Goal: Transaction & Acquisition: Book appointment/travel/reservation

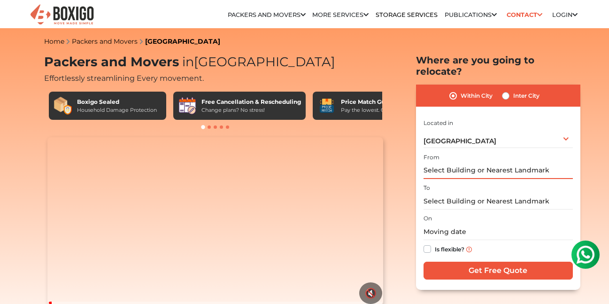
click at [522, 163] on input "text" at bounding box center [498, 171] width 149 height 16
type input "K"
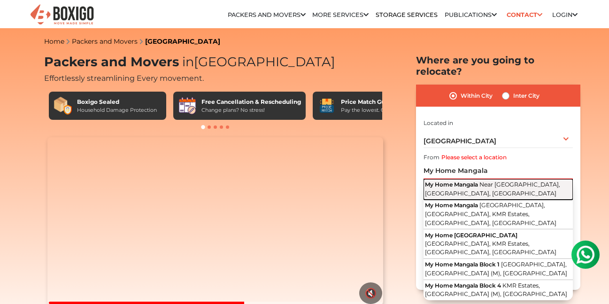
click at [489, 181] on button "My Home Mangala Near [GEOGRAPHIC_DATA], [GEOGRAPHIC_DATA], [GEOGRAPHIC_DATA]" at bounding box center [498, 189] width 149 height 21
type input "My Home [GEOGRAPHIC_DATA], Near [GEOGRAPHIC_DATA], [GEOGRAPHIC_DATA], [GEOGRAPH…"
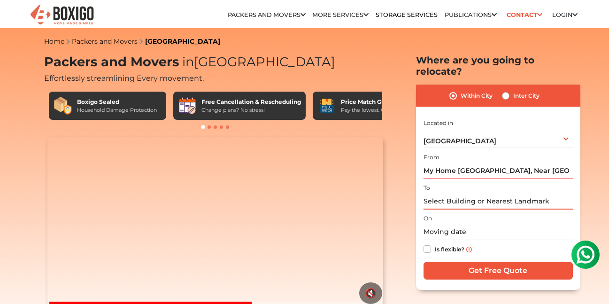
click at [467, 193] on input "text" at bounding box center [498, 201] width 149 height 16
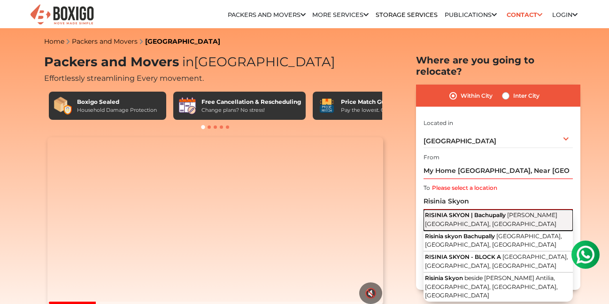
click at [462, 211] on span "RISINIA SKYON | Bachupally" at bounding box center [465, 214] width 81 height 7
type input "RISINIA SKYON | Bachupally, [PERSON_NAME][GEOGRAPHIC_DATA], [GEOGRAPHIC_DATA]"
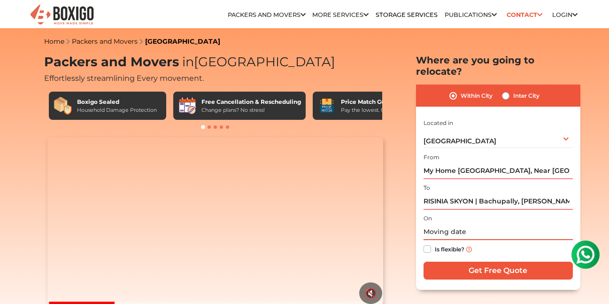
click at [459, 224] on input "text" at bounding box center [498, 232] width 149 height 16
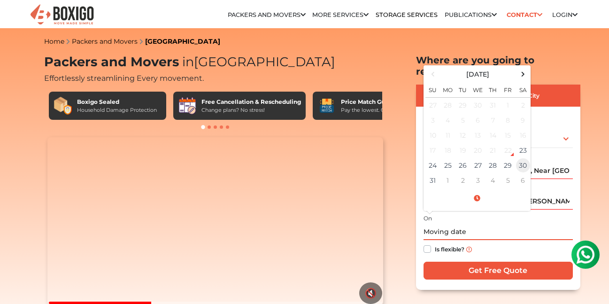
click at [521, 158] on td "30" at bounding box center [523, 165] width 15 height 15
type input "[DATE] 12:00 AM"
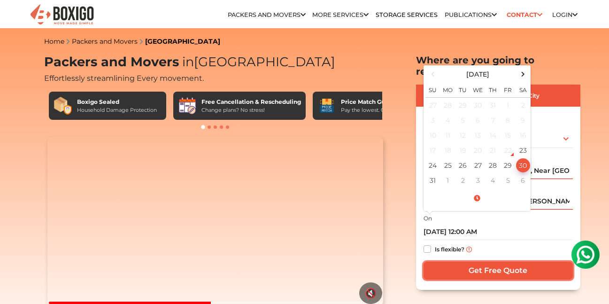
click at [484, 262] on input "Get Free Quote" at bounding box center [498, 271] width 149 height 18
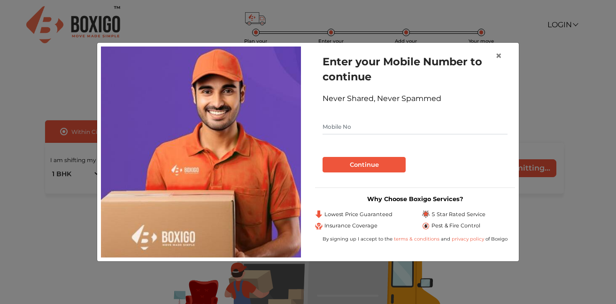
click at [352, 127] on input "text" at bounding box center [415, 126] width 185 height 15
type input "9945511611"
click at [361, 166] on button "Continue" at bounding box center [364, 165] width 83 height 16
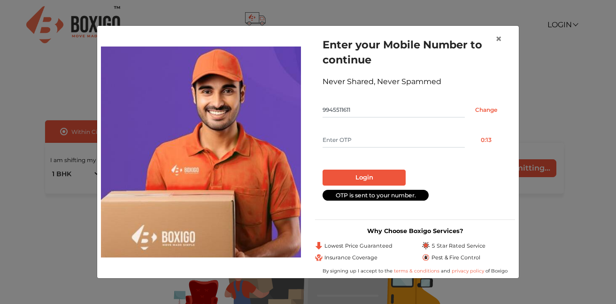
click at [361, 140] on input "text" at bounding box center [394, 140] width 142 height 15
type input "3446"
click at [360, 176] on button "Login" at bounding box center [364, 178] width 83 height 16
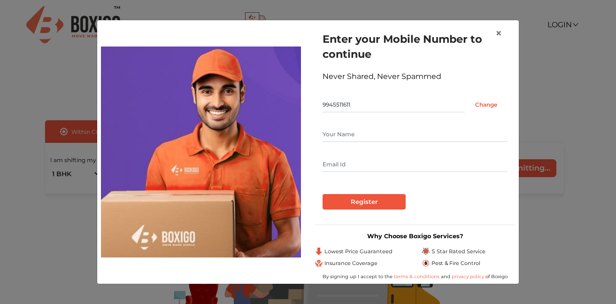
click at [358, 134] on input "text" at bounding box center [415, 134] width 185 height 15
type input "Suresh"
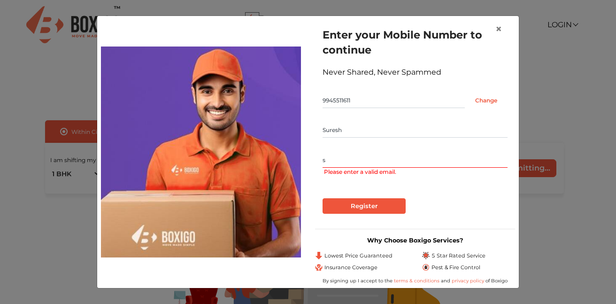
type input "[EMAIL_ADDRESS][DOMAIN_NAME]"
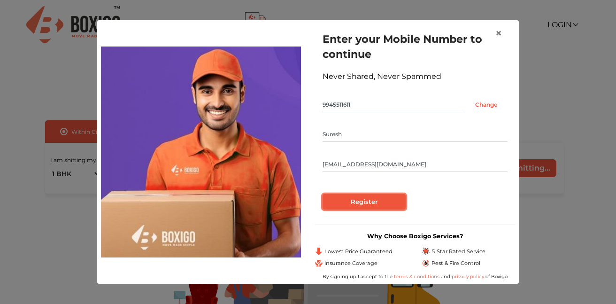
click at [373, 205] on input "Register" at bounding box center [364, 202] width 83 height 16
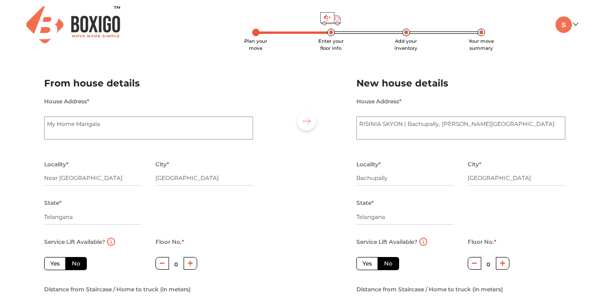
click at [54, 264] on label "Yes" at bounding box center [55, 263] width 22 height 13
click at [54, 264] on input "Yes" at bounding box center [53, 262] width 6 height 6
radio input "true"
drag, startPoint x: 370, startPoint y: 265, endPoint x: 388, endPoint y: 266, distance: 18.3
click at [370, 265] on label "Yes" at bounding box center [368, 263] width 22 height 13
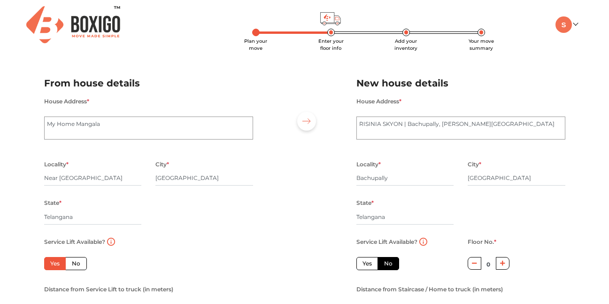
click at [369, 265] on input "Yes" at bounding box center [366, 262] width 6 height 6
radio input "false"
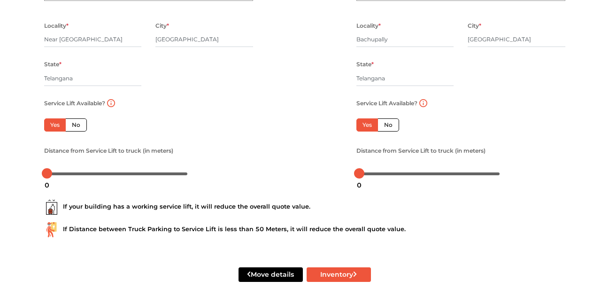
scroll to position [139, 0]
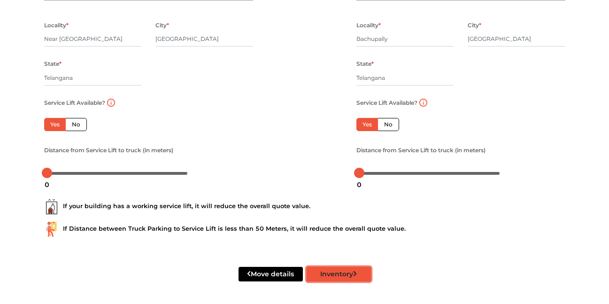
click at [337, 274] on button "Inventory" at bounding box center [339, 274] width 64 height 15
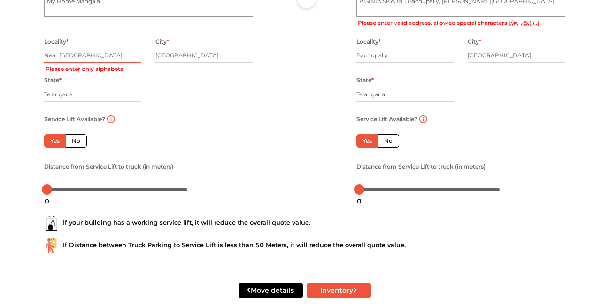
scroll to position [49, 0]
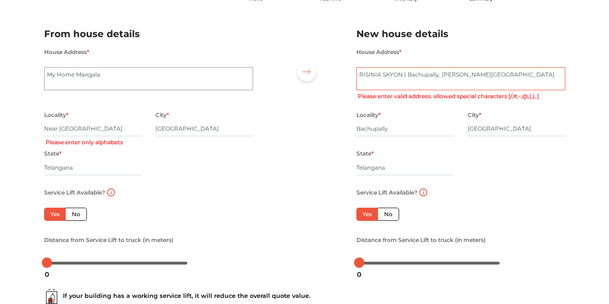
click at [407, 80] on textarea "RISINIA SKYON | Bachupally, [PERSON_NAME][GEOGRAPHIC_DATA]" at bounding box center [461, 78] width 209 height 23
click at [379, 77] on textarea "RISINIA SKYON | Bachupally, [PERSON_NAME][GEOGRAPHIC_DATA]" at bounding box center [461, 78] width 209 height 23
click at [123, 76] on textarea "My Home Mangala" at bounding box center [148, 78] width 209 height 23
type textarea "My Home [GEOGRAPHIC_DATA], [GEOGRAPHIC_DATA]"
click at [529, 77] on textarea "RISINIA SKYON | Bachupally, [PERSON_NAME][GEOGRAPHIC_DATA]" at bounding box center [461, 78] width 209 height 23
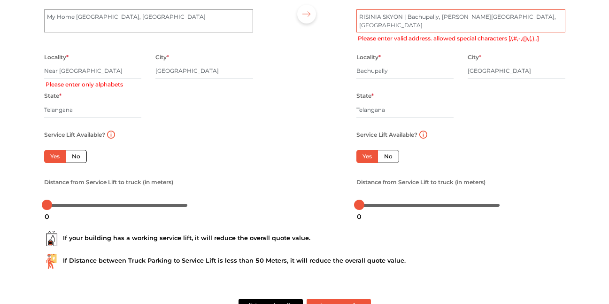
scroll to position [140, 0]
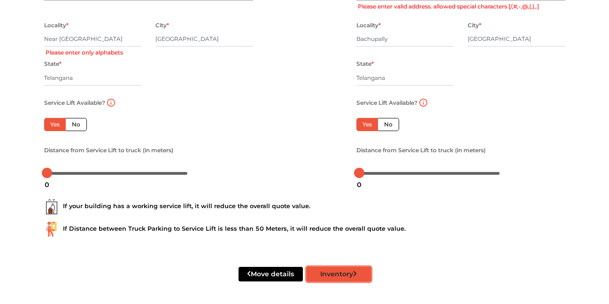
click at [325, 274] on button "Inventory" at bounding box center [339, 274] width 64 height 15
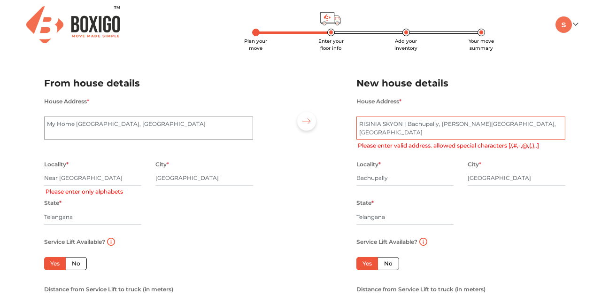
drag, startPoint x: 407, startPoint y: 123, endPoint x: 399, endPoint y: 143, distance: 22.3
click at [407, 123] on textarea "RISINIA SKYON | Bachupally, Praneeth Pranav Antilia Road" at bounding box center [461, 128] width 209 height 23
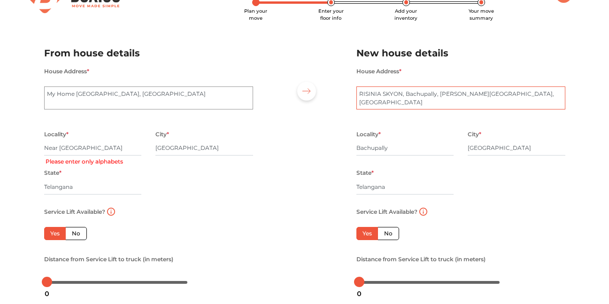
scroll to position [30, 0]
type textarea "RISINIA SKYON, Bachupally, Praneeth Pranav Antilia Road, Hyderabad"
click at [64, 147] on input "Near जेएलएन हाउस" at bounding box center [93, 147] width 98 height 15
click at [61, 147] on input "Near जेएलएन हाउस" at bounding box center [93, 147] width 98 height 15
click at [48, 150] on input "Near जेएलएन हाउस" at bounding box center [93, 147] width 98 height 15
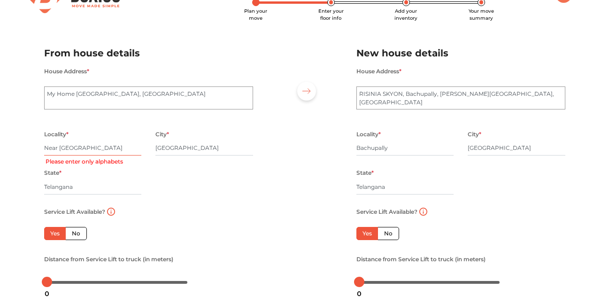
click at [48, 150] on input "Near जेएलएन हाउस" at bounding box center [93, 147] width 98 height 15
click at [124, 150] on input "Kondapur जेएलएन हाउस" at bounding box center [93, 147] width 98 height 15
type input "Kondapur"
click at [206, 207] on div "Service Lift Available? Yes No Floor No. * 0 Distance from Service Lift to truc…" at bounding box center [148, 248] width 223 height 84
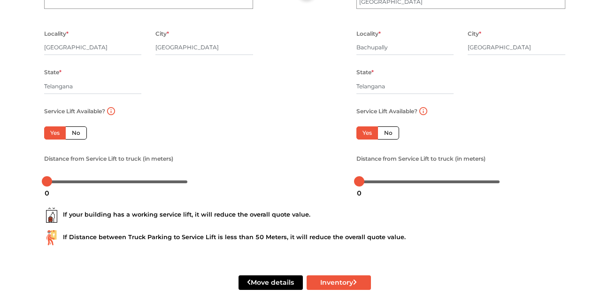
scroll to position [140, 0]
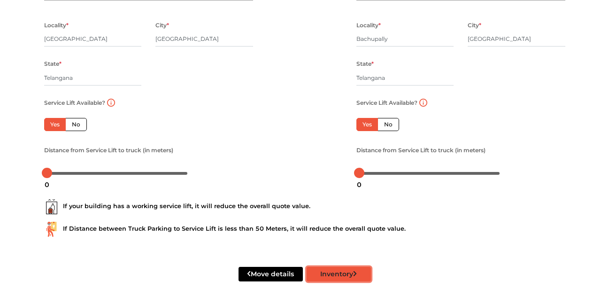
click at [341, 273] on button "Inventory" at bounding box center [339, 274] width 64 height 15
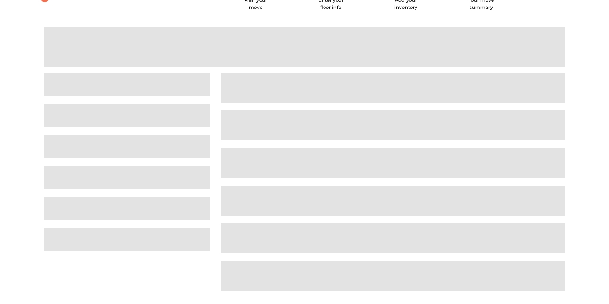
scroll to position [17, 0]
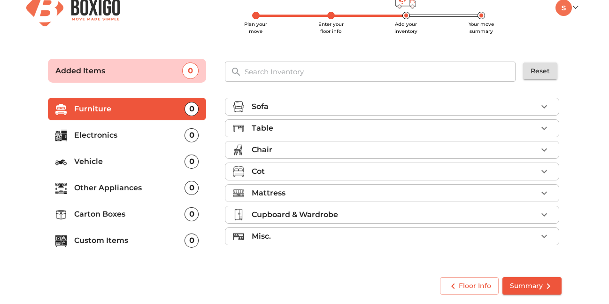
click at [540, 105] on icon "button" at bounding box center [544, 106] width 11 height 11
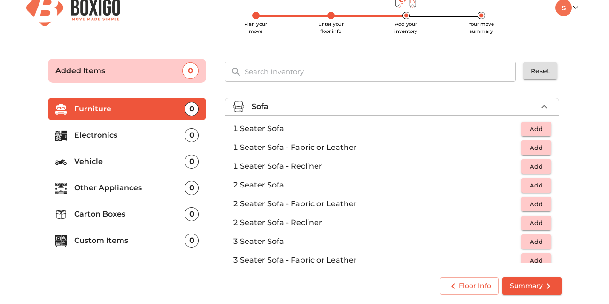
click at [533, 184] on span "Add" at bounding box center [536, 185] width 21 height 11
click at [530, 242] on span "Add" at bounding box center [536, 241] width 21 height 11
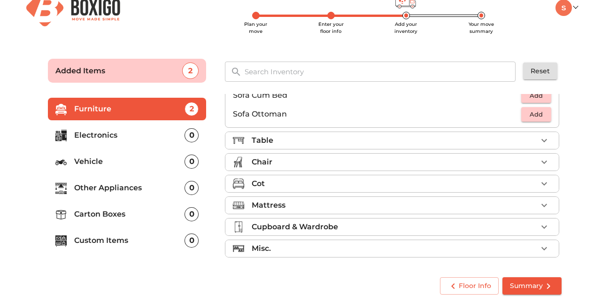
scroll to position [280, 0]
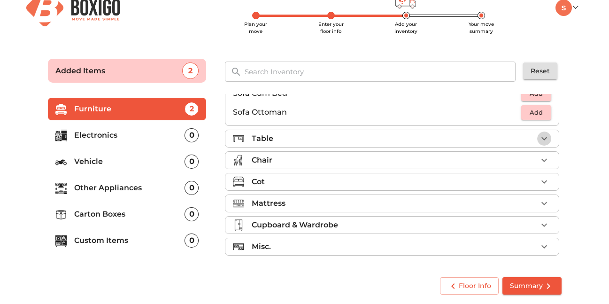
click at [539, 140] on icon "button" at bounding box center [544, 138] width 11 height 11
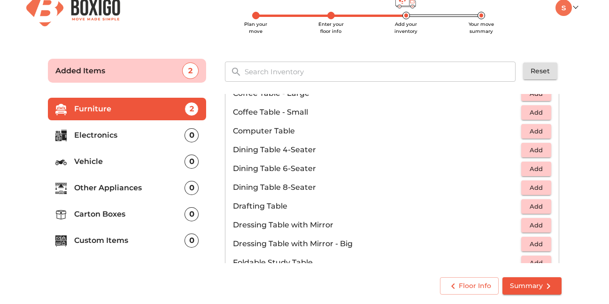
scroll to position [148, 0]
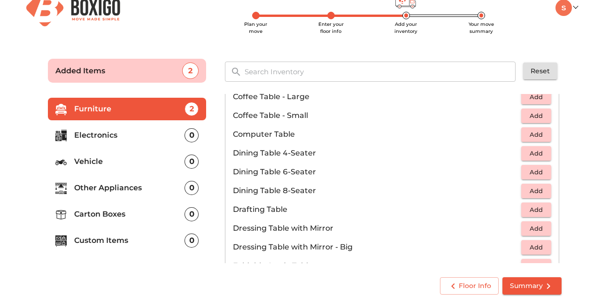
click at [531, 134] on span "Add" at bounding box center [536, 134] width 21 height 11
click at [535, 174] on span "Add" at bounding box center [536, 172] width 21 height 11
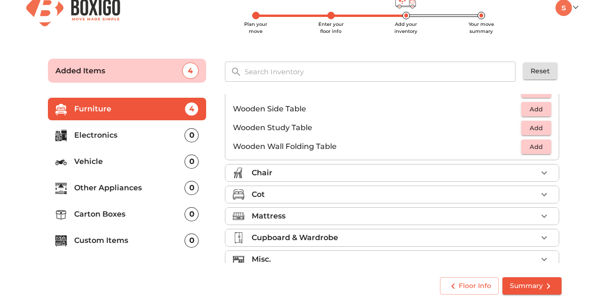
scroll to position [645, 0]
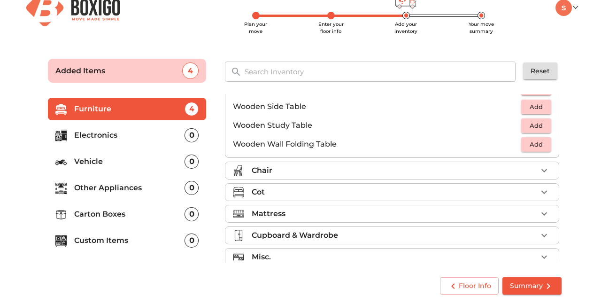
click at [476, 171] on div "Chair" at bounding box center [395, 170] width 286 height 11
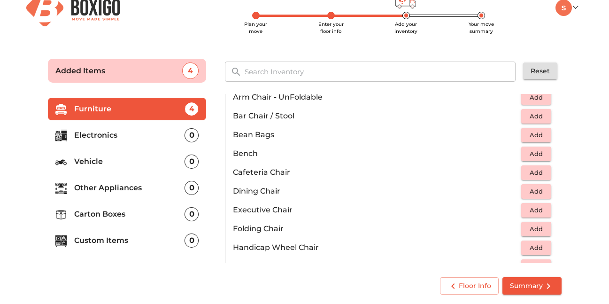
scroll to position [94, 0]
click at [530, 190] on span "Add" at bounding box center [536, 190] width 21 height 11
click at [539, 188] on icon "button" at bounding box center [544, 190] width 11 height 11
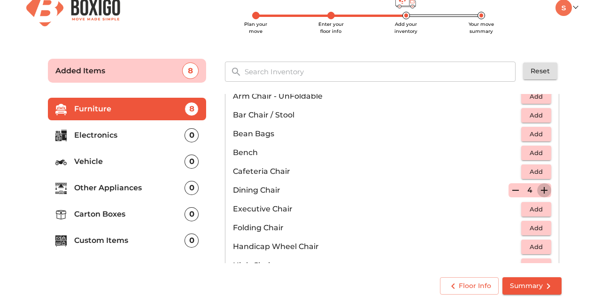
click at [539, 188] on icon "button" at bounding box center [544, 190] width 11 height 11
click at [513, 189] on icon "button" at bounding box center [515, 190] width 11 height 11
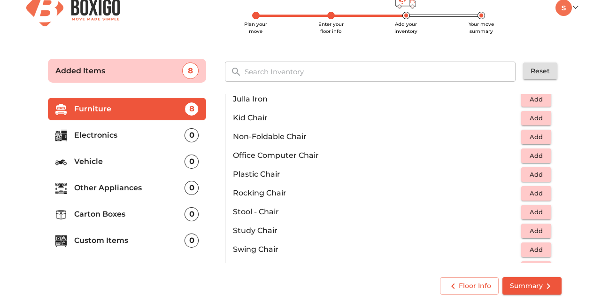
scroll to position [281, 0]
click at [534, 172] on span "Add" at bounding box center [536, 173] width 21 height 11
click at [541, 172] on icon "button" at bounding box center [544, 173] width 11 height 11
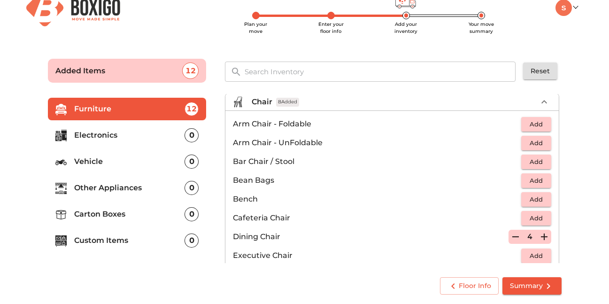
scroll to position [47, 0]
click at [538, 146] on span "Add" at bounding box center [536, 144] width 21 height 11
click at [574, 167] on main "Plan your move Enter your floor info Add your inventory Your move summary Added…" at bounding box center [304, 175] width 609 height 258
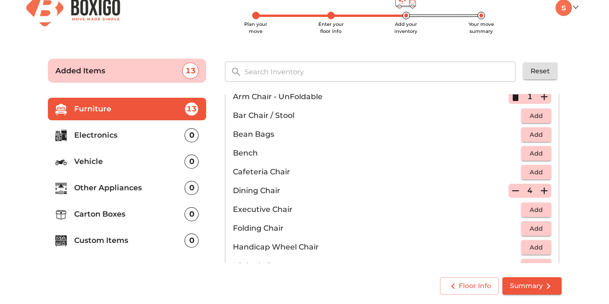
scroll to position [392, 0]
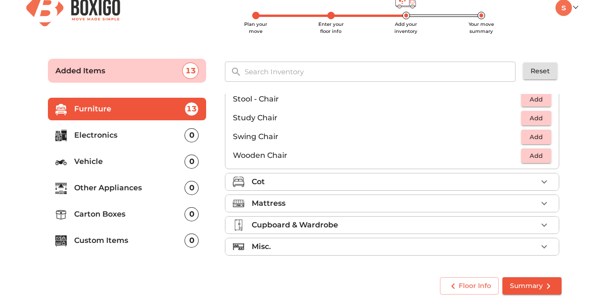
click at [323, 182] on div "Cot" at bounding box center [395, 181] width 286 height 11
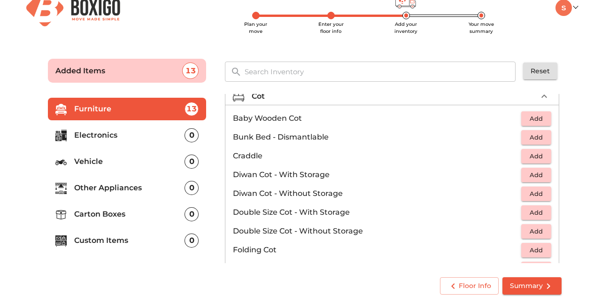
scroll to position [69, 0]
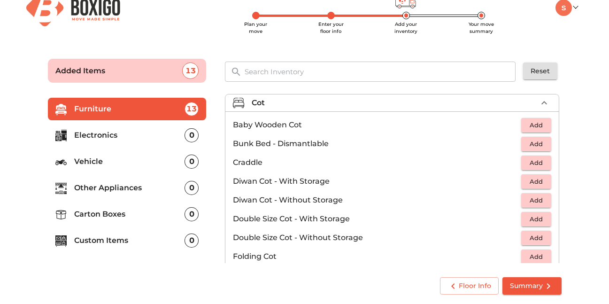
click at [527, 241] on span "Add" at bounding box center [536, 238] width 21 height 11
click at [542, 238] on icon "button" at bounding box center [544, 237] width 7 height 7
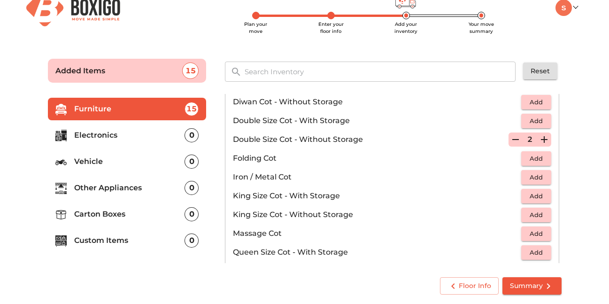
scroll to position [165, 0]
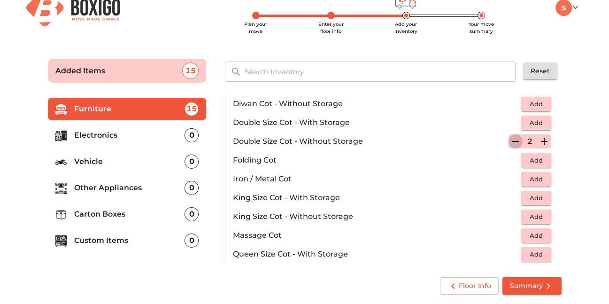
click at [511, 142] on icon "button" at bounding box center [515, 141] width 11 height 11
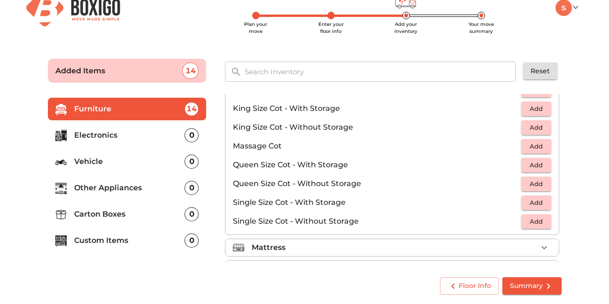
scroll to position [257, 0]
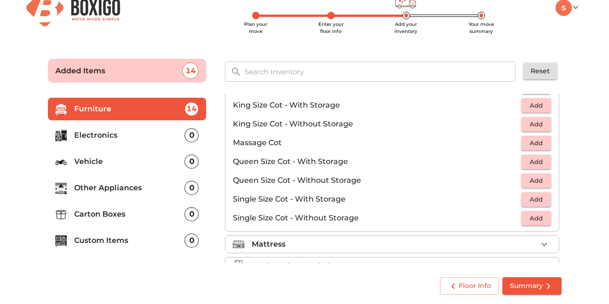
click at [527, 179] on span "Add" at bounding box center [536, 180] width 21 height 11
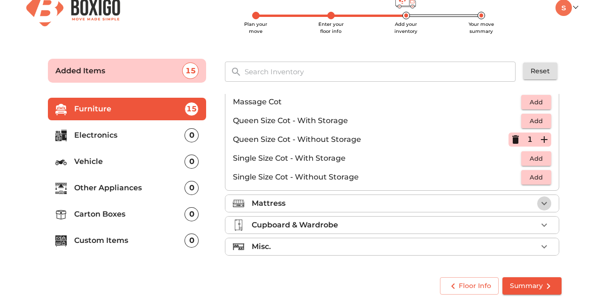
click at [539, 205] on icon "button" at bounding box center [544, 203] width 11 height 11
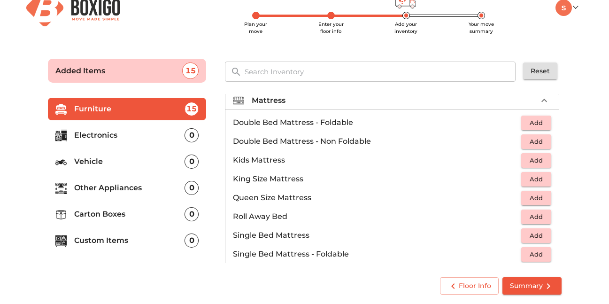
scroll to position [92, 0]
click at [526, 143] on span "Add" at bounding box center [536, 142] width 21 height 11
click at [544, 140] on icon "button" at bounding box center [544, 141] width 11 height 11
click at [579, 209] on main "Plan your move Enter your floor info Add your inventory Your move summary Added…" at bounding box center [304, 175] width 609 height 258
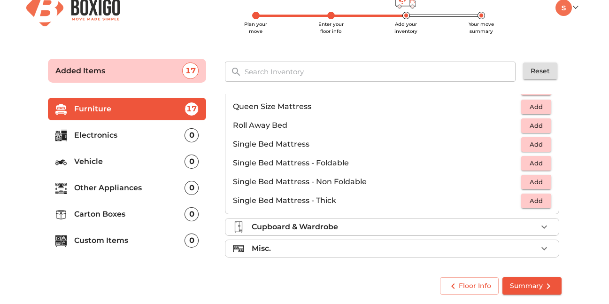
scroll to position [186, 0]
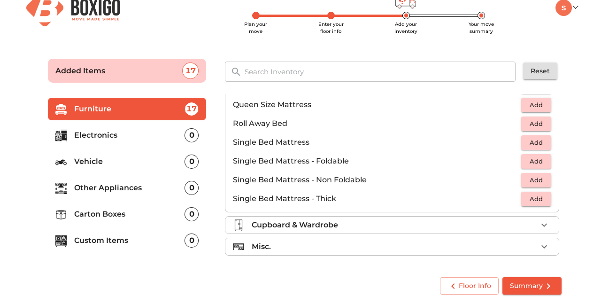
click at [351, 226] on div "Cupboard & Wardrobe" at bounding box center [395, 224] width 286 height 11
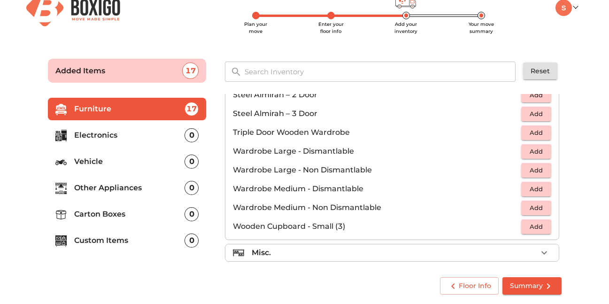
scroll to position [317, 0]
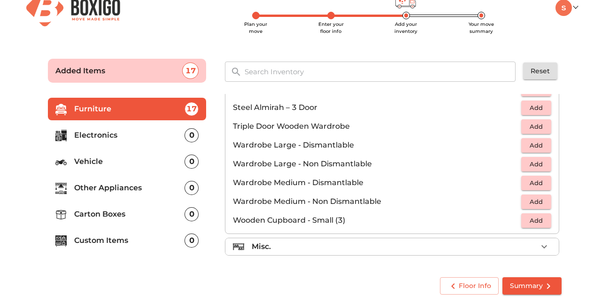
click at [530, 247] on div "Misc." at bounding box center [395, 246] width 286 height 11
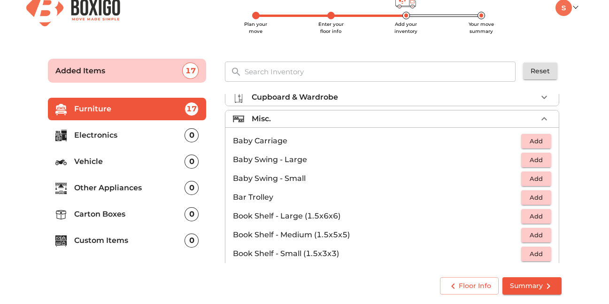
scroll to position [119, 0]
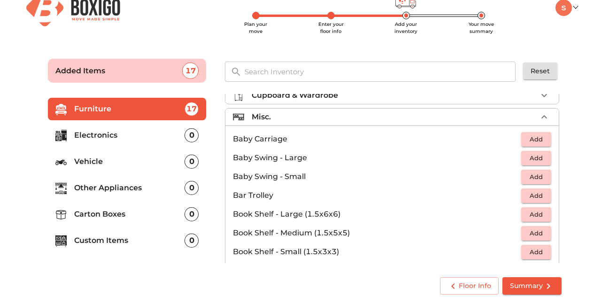
click at [146, 192] on p "Other Appliances" at bounding box center [129, 187] width 111 height 11
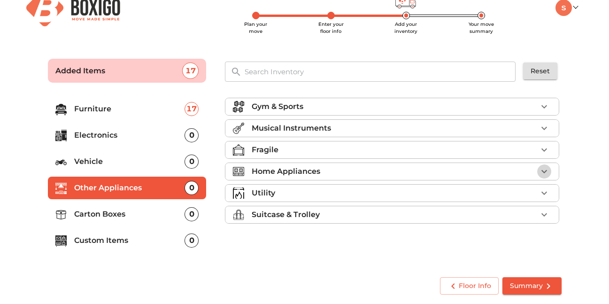
click at [540, 172] on icon "button" at bounding box center [544, 171] width 11 height 11
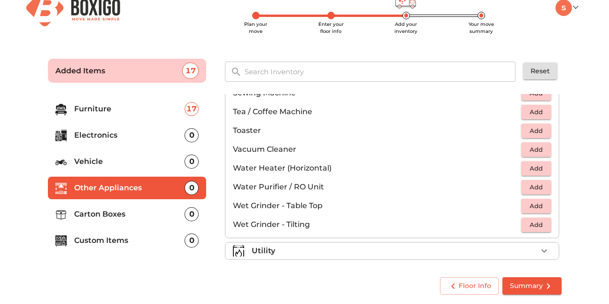
scroll to position [626, 0]
click at [530, 207] on span "Add" at bounding box center [536, 207] width 21 height 11
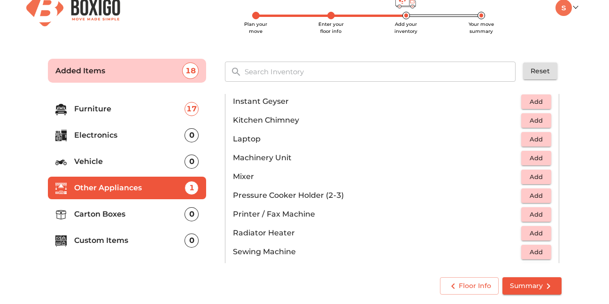
scroll to position [466, 0]
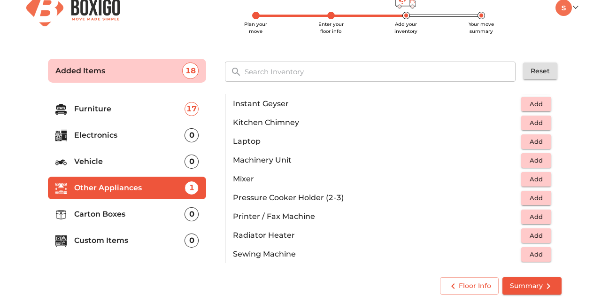
click at [529, 175] on span "Add" at bounding box center [536, 179] width 21 height 11
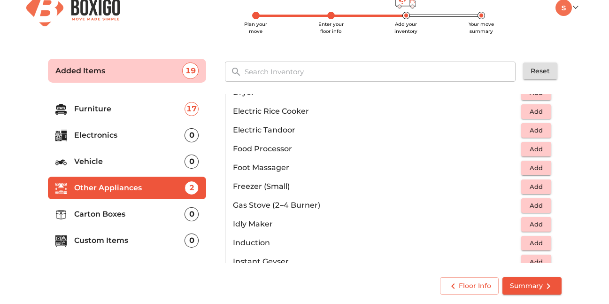
scroll to position [306, 0]
click at [538, 207] on span "Add" at bounding box center [536, 207] width 21 height 11
click at [542, 205] on icon "button" at bounding box center [544, 206] width 11 height 11
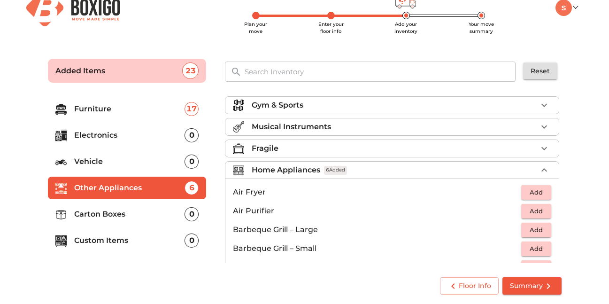
scroll to position [0, 0]
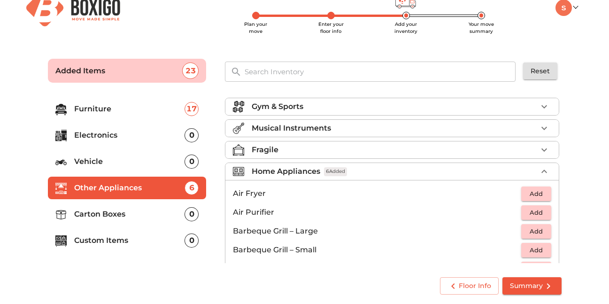
click at [115, 147] on ul "Furniture 17 Electronics 0 Vehicle 0 Other Appliances 6 Carton Boxes 0 Custom I…" at bounding box center [127, 176] width 159 height 165
click at [112, 145] on li "Electronics 0" at bounding box center [127, 135] width 159 height 23
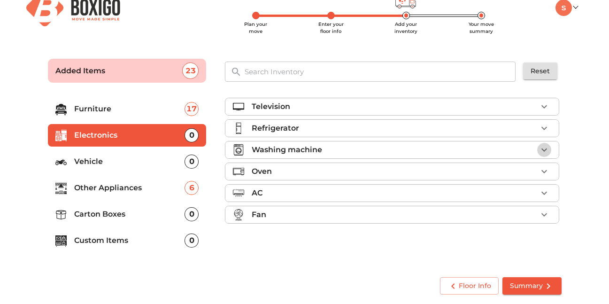
click at [543, 150] on icon "button" at bounding box center [544, 149] width 11 height 11
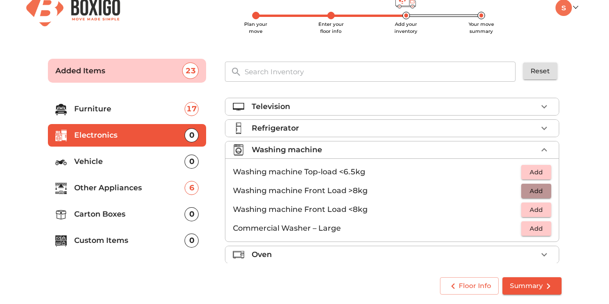
click at [531, 191] on span "Add" at bounding box center [536, 191] width 21 height 11
click at [288, 130] on p "Refrigerator" at bounding box center [275, 128] width 47 height 11
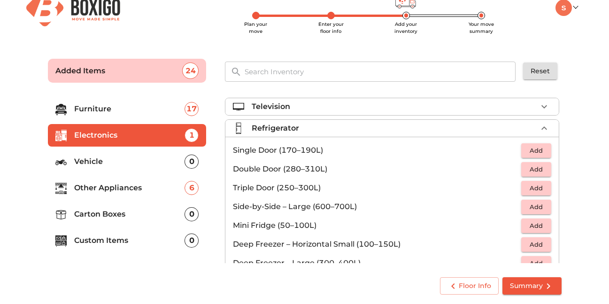
click at [531, 152] on span "Add" at bounding box center [536, 150] width 21 height 11
click at [531, 104] on div "Television" at bounding box center [395, 106] width 286 height 11
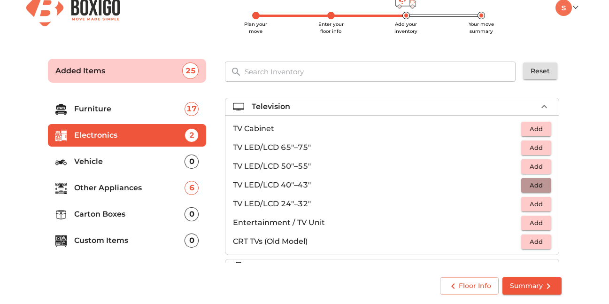
click at [532, 183] on span "Add" at bounding box center [536, 185] width 21 height 11
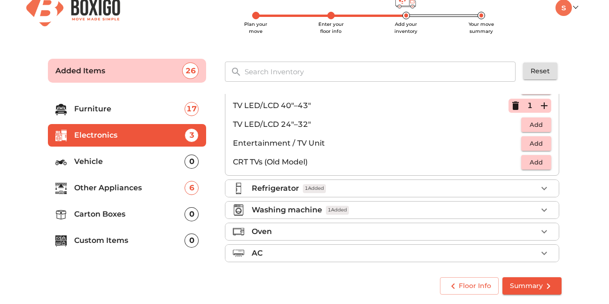
scroll to position [108, 0]
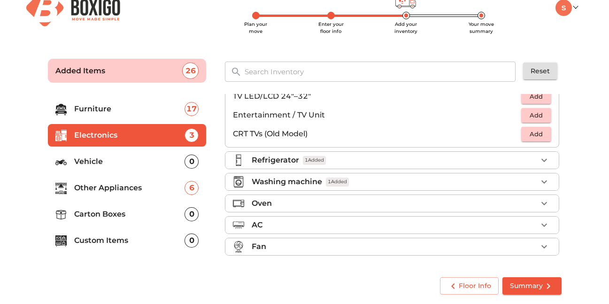
click at [536, 286] on span "Summary" at bounding box center [532, 286] width 44 height 12
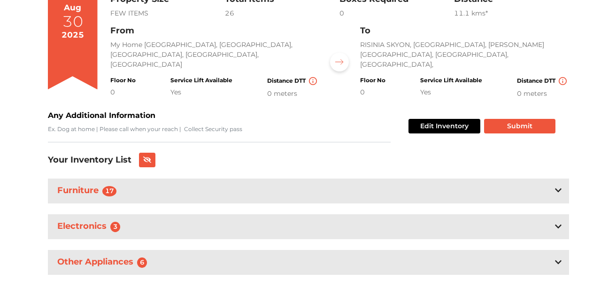
scroll to position [95, 0]
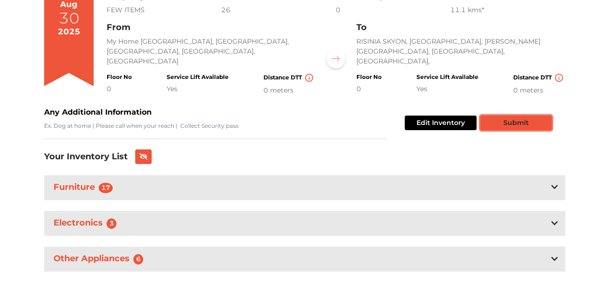
click at [522, 125] on button "Submit" at bounding box center [516, 123] width 71 height 15
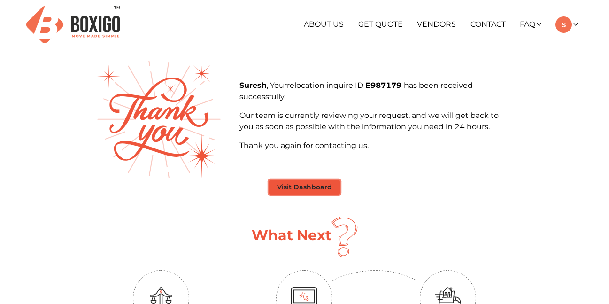
click at [323, 190] on button "Visit Dashboard" at bounding box center [304, 187] width 71 height 15
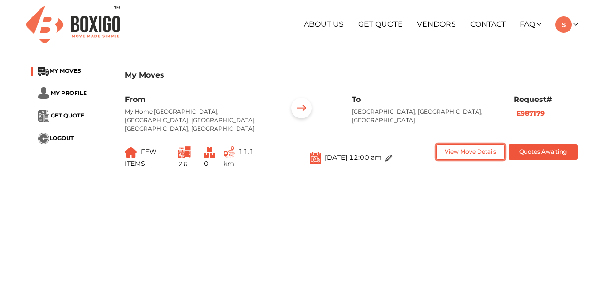
click at [483, 147] on button "View Move Details" at bounding box center [471, 152] width 69 height 16
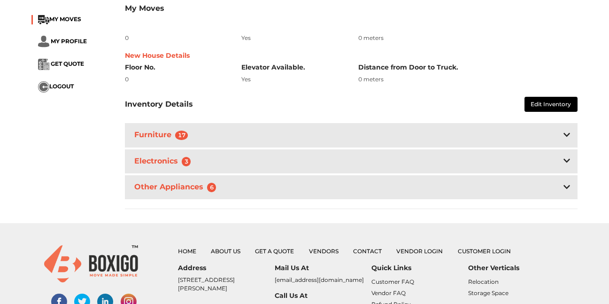
scroll to position [246, 0]
click at [564, 132] on icon at bounding box center [567, 134] width 7 height 4
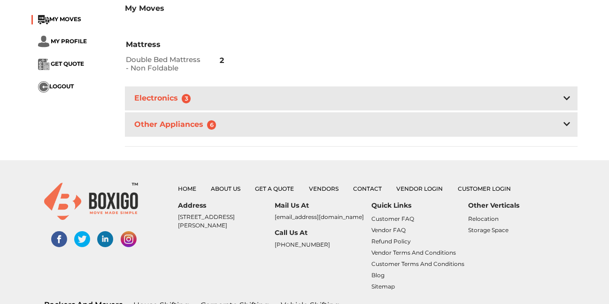
scroll to position [466, 0]
click at [566, 94] on icon at bounding box center [567, 98] width 7 height 8
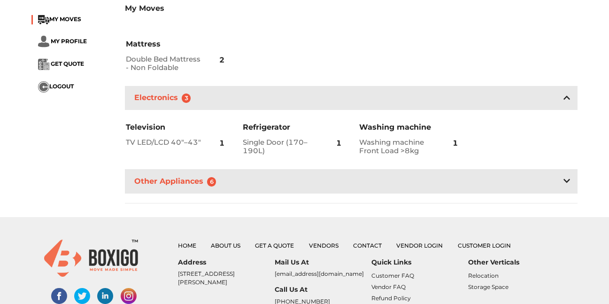
click at [570, 179] on icon at bounding box center [567, 181] width 7 height 4
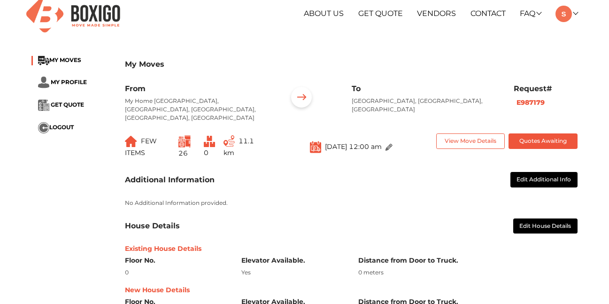
scroll to position [0, 0]
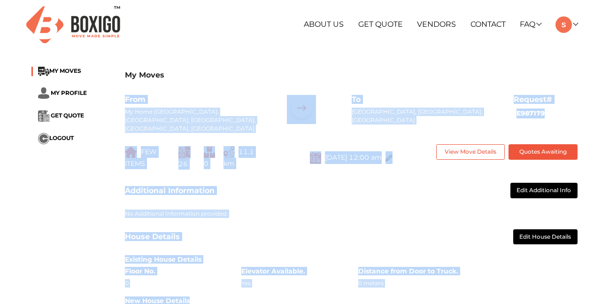
drag, startPoint x: 125, startPoint y: 99, endPoint x: 250, endPoint y: 274, distance: 215.3
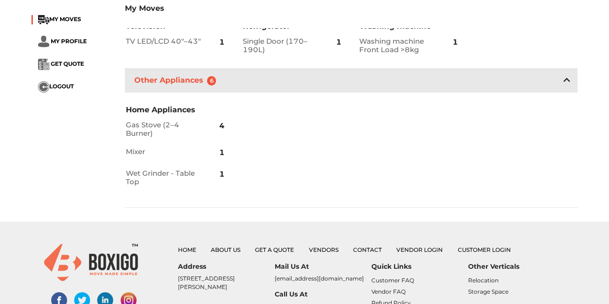
scroll to position [568, 0]
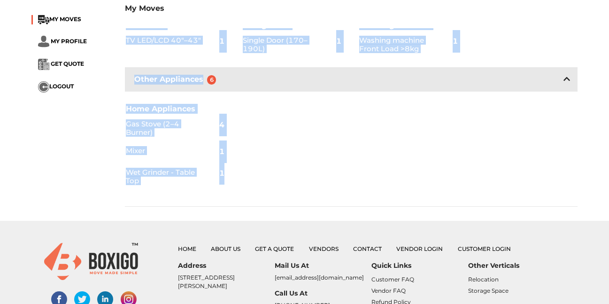
click at [231, 176] on div "Home Appliances Gas Stove (2–4 Burner) 4 Mixer 1 Wet Grinder - Table Top 1" at bounding box center [176, 147] width 117 height 106
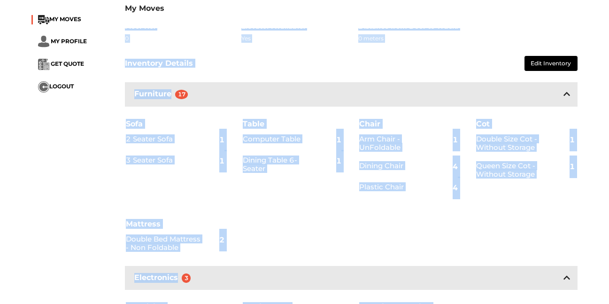
scroll to position [261, 0]
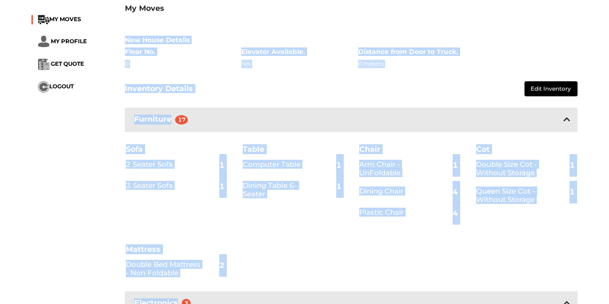
click at [280, 221] on div "Table Computer Table 1 Dining Table 6-Seater 1" at bounding box center [292, 184] width 117 height 100
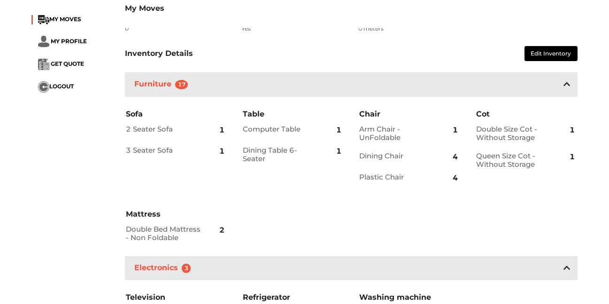
scroll to position [297, 0]
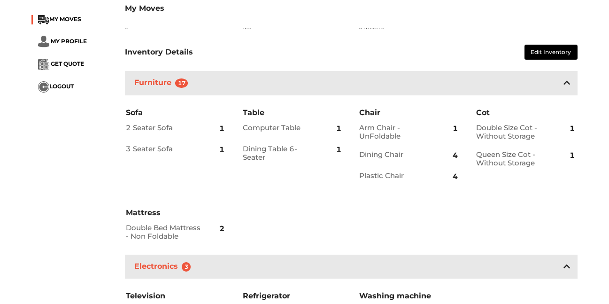
click at [268, 186] on div "Table Computer Table 1 Dining Table 6-Seater 1" at bounding box center [292, 147] width 117 height 100
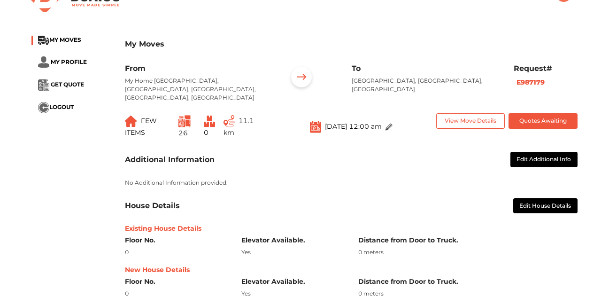
scroll to position [31, 0]
